Goal: Find specific page/section: Find specific page/section

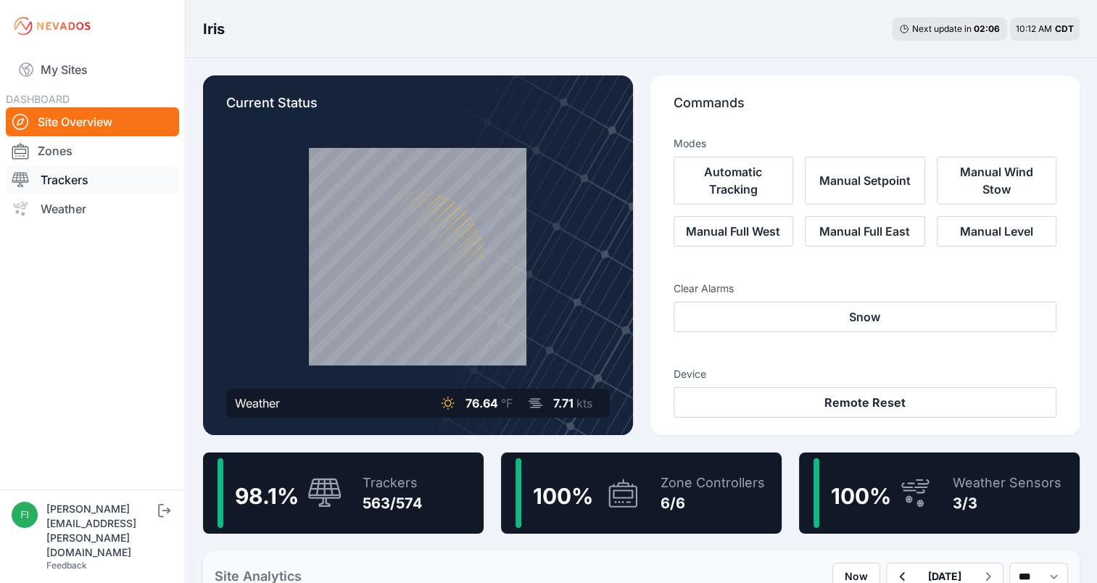
click at [87, 183] on link "Trackers" at bounding box center [92, 179] width 173 height 29
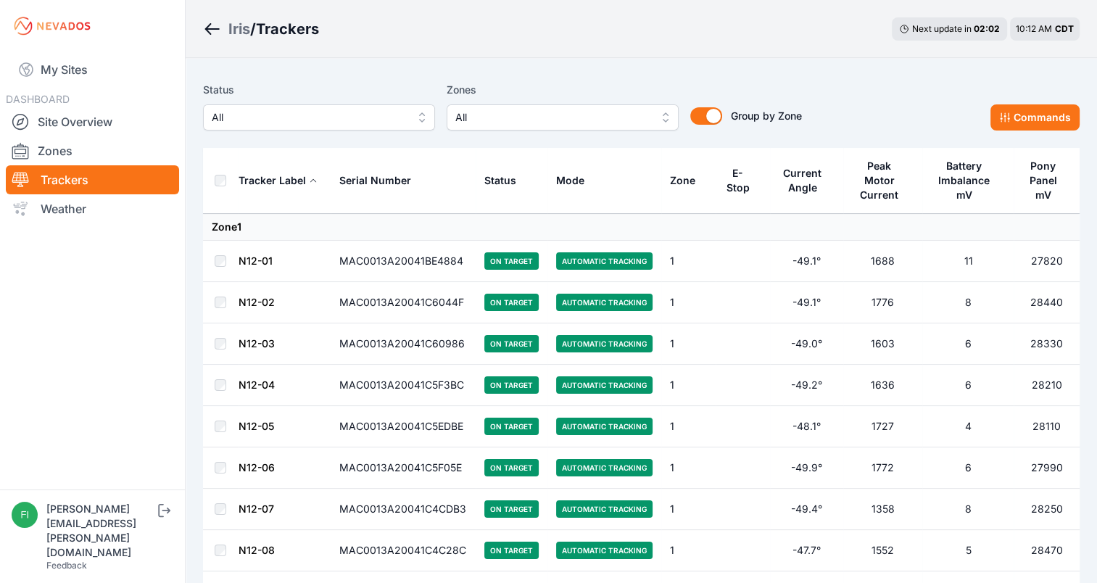
click at [451, 126] on button "All" at bounding box center [563, 117] width 232 height 26
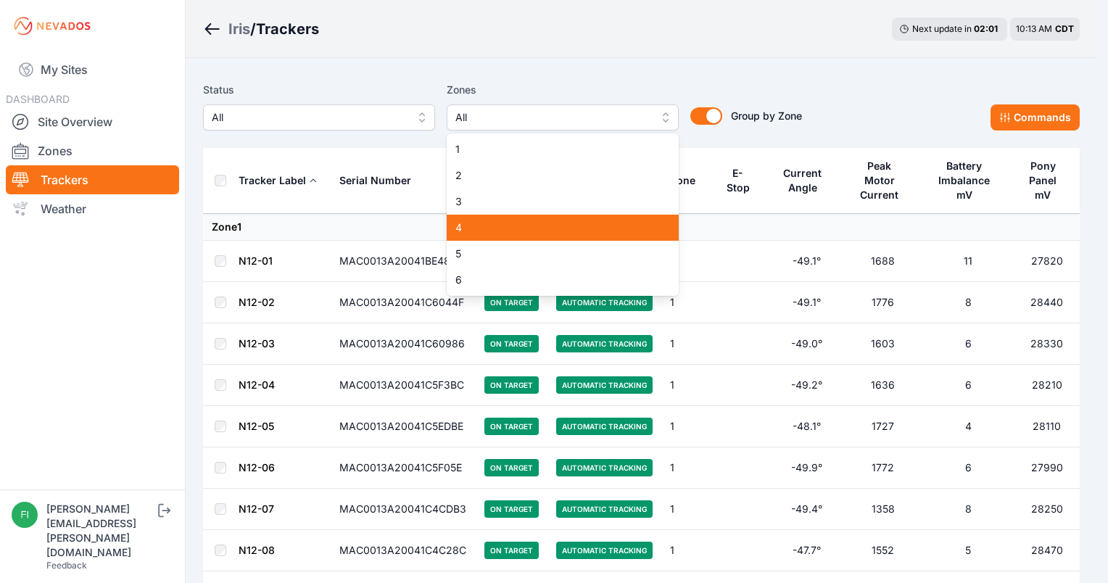
click at [463, 238] on div "4" at bounding box center [563, 228] width 232 height 26
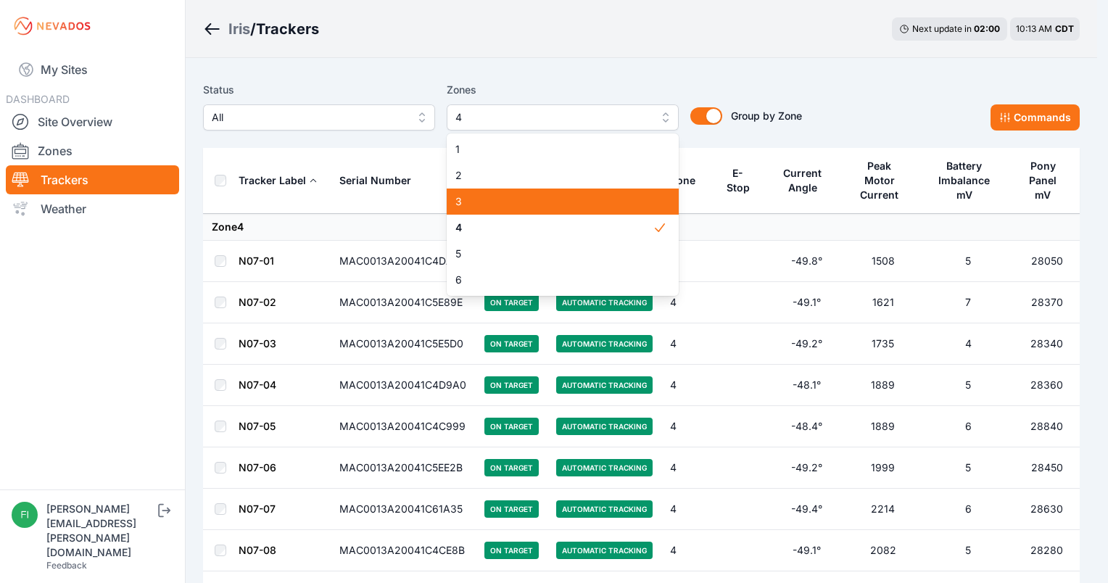
click at [472, 202] on span "3" at bounding box center [553, 201] width 197 height 15
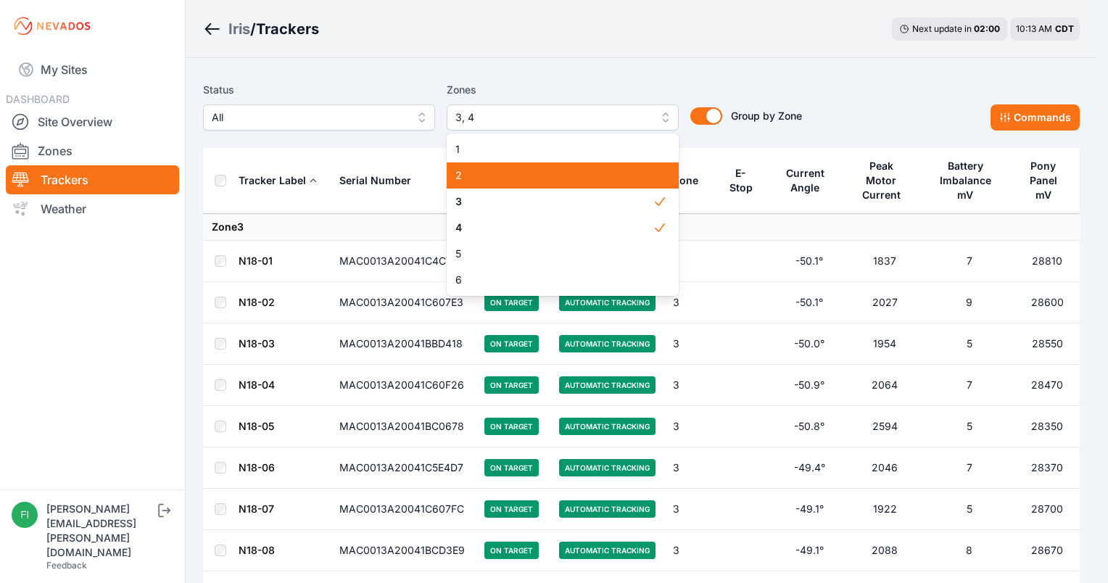
click at [482, 168] on span "2" at bounding box center [553, 175] width 197 height 15
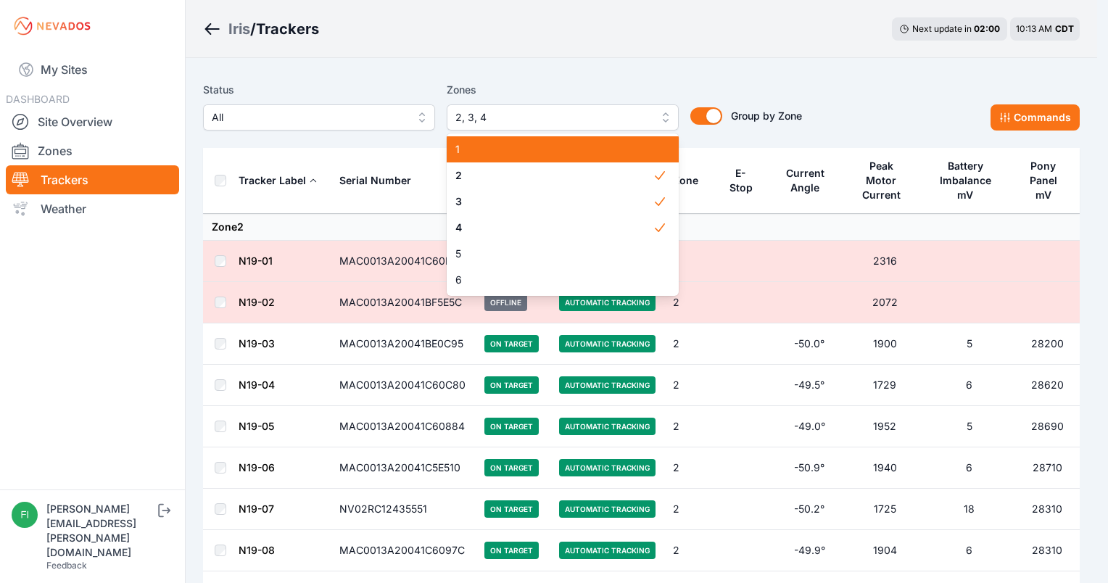
click at [485, 146] on span "1" at bounding box center [553, 149] width 197 height 15
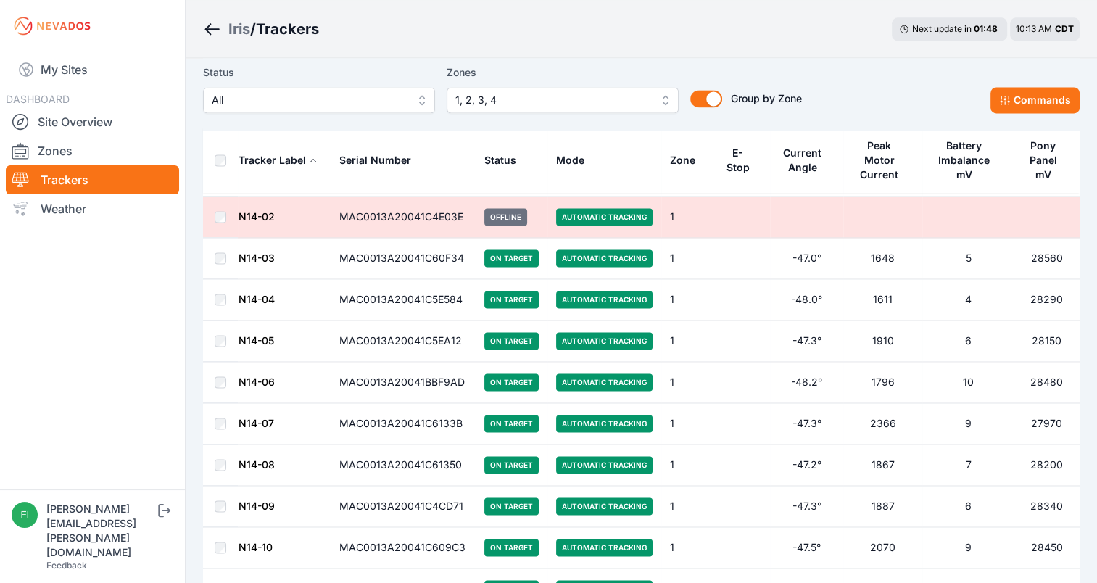
scroll to position [2030, 0]
